Goal: Navigation & Orientation: Find specific page/section

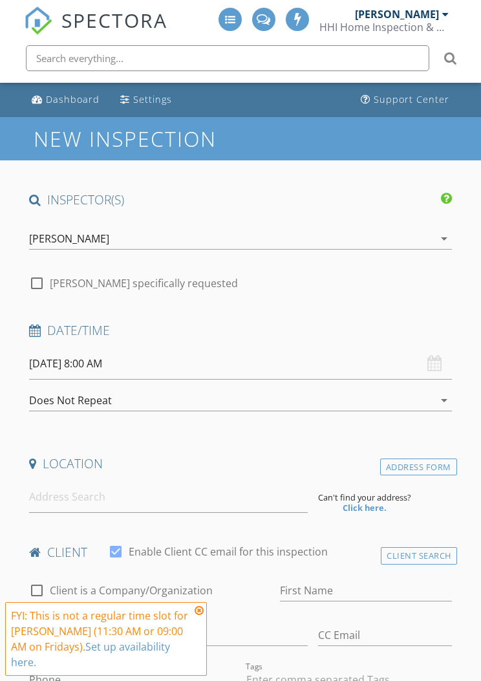
click at [427, 20] on div "[PERSON_NAME]" at bounding box center [397, 14] width 84 height 13
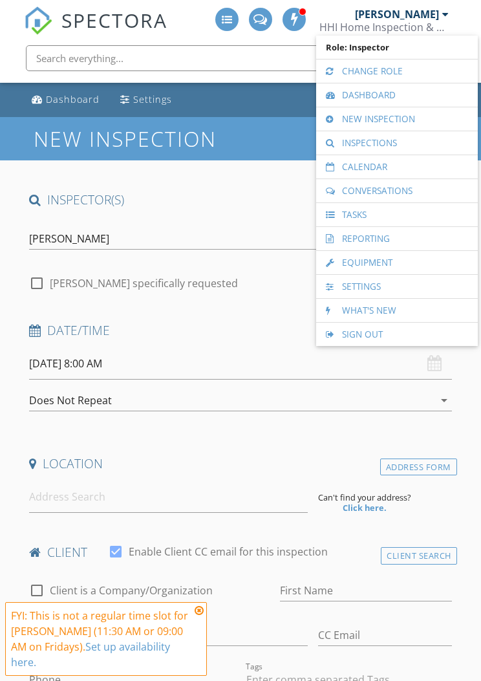
click at [403, 162] on link "Calendar" at bounding box center [397, 166] width 149 height 23
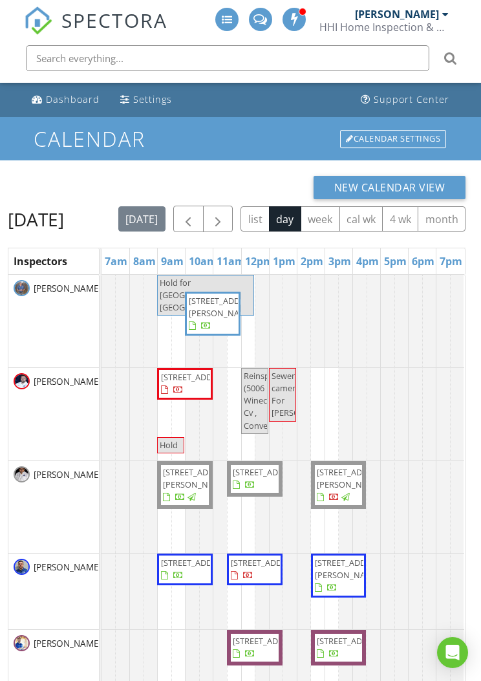
click at [226, 213] on span "button" at bounding box center [218, 219] width 16 height 16
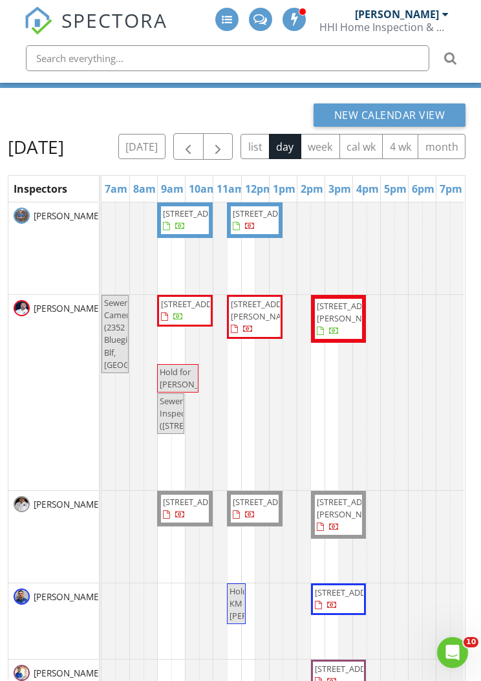
scroll to position [57, 0]
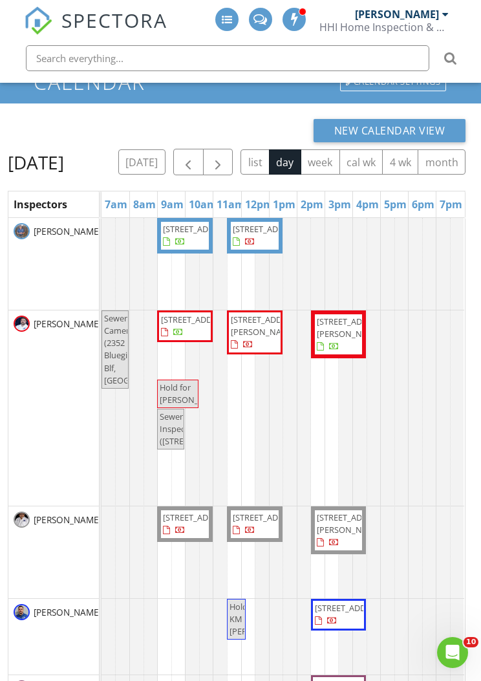
click at [233, 153] on button "button" at bounding box center [218, 162] width 30 height 27
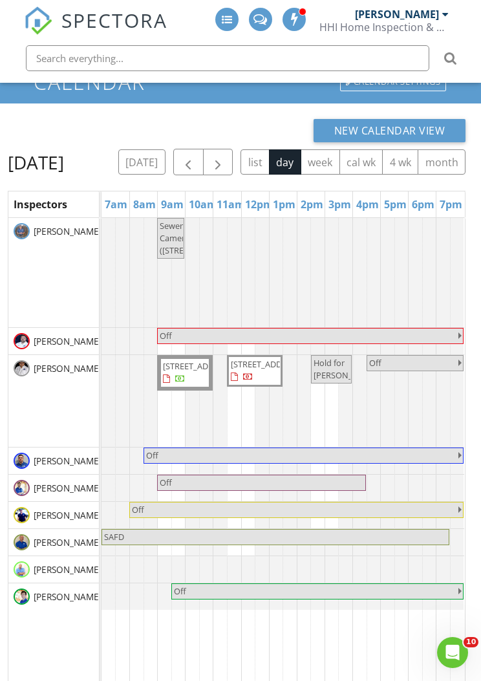
click at [226, 159] on span "button" at bounding box center [218, 162] width 16 height 16
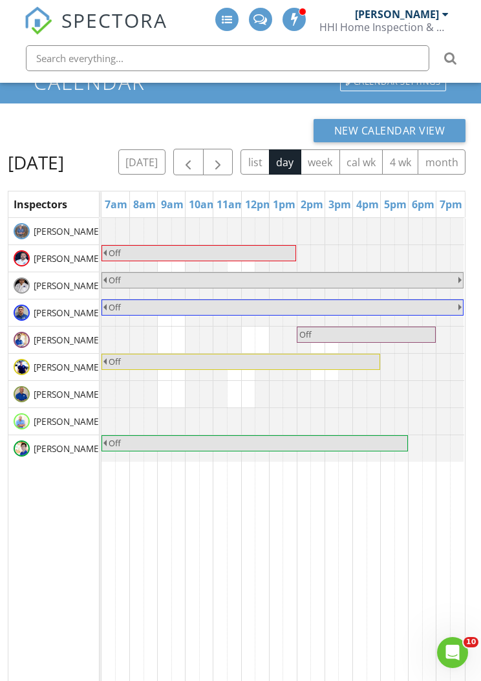
click at [204, 152] on button "button" at bounding box center [188, 162] width 30 height 27
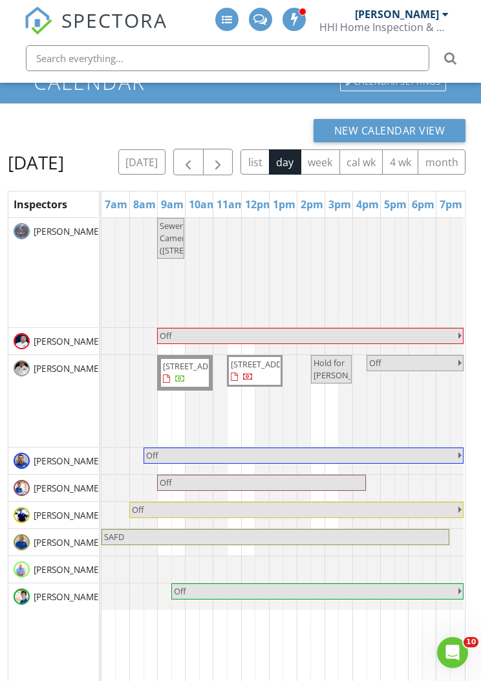
click at [196, 156] on span "button" at bounding box center [188, 162] width 16 height 16
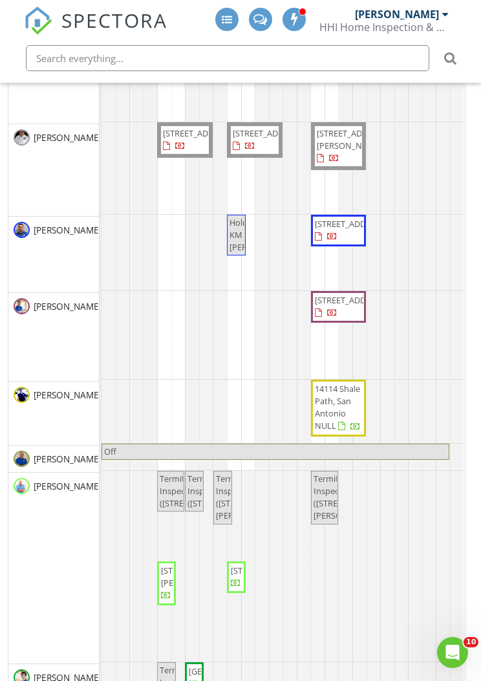
scroll to position [245, 0]
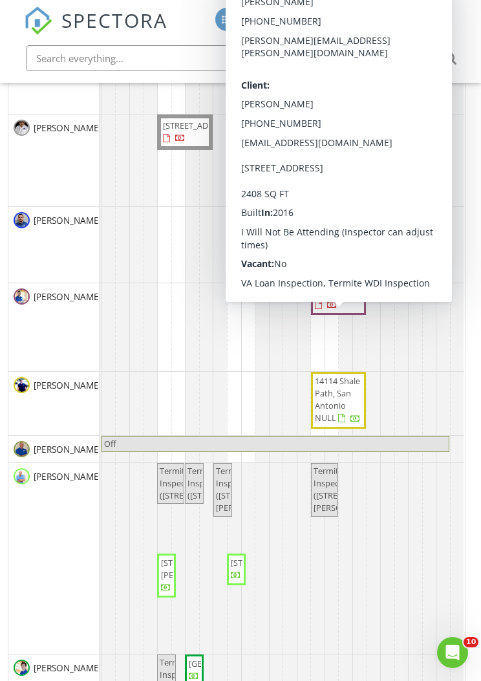
click at [349, 312] on span "418 Woodside Way, Schertz 78108" at bounding box center [338, 298] width 50 height 25
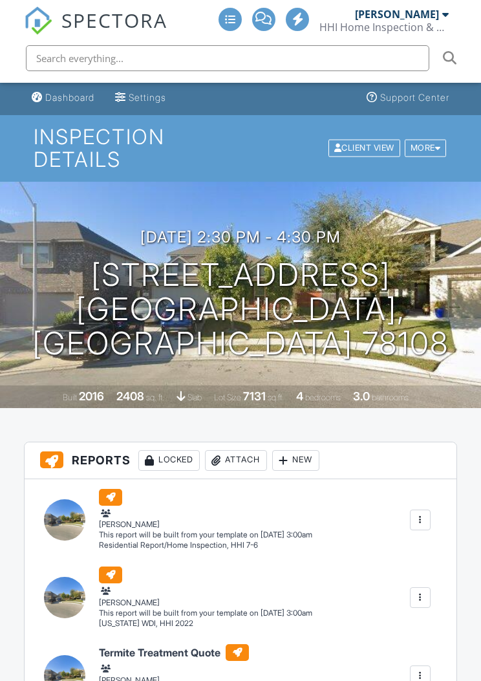
scroll to position [2, 0]
